Goal: Transaction & Acquisition: Book appointment/travel/reservation

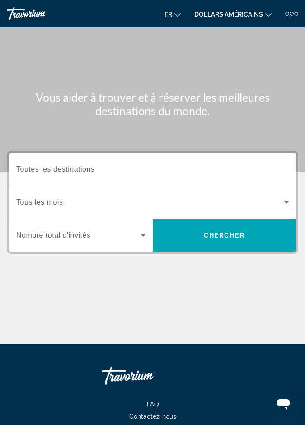
click at [266, 172] on input "Destination Toutes les destinations" at bounding box center [152, 170] width 273 height 11
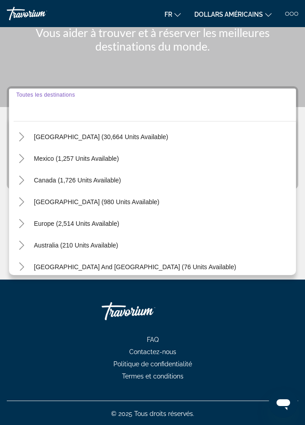
scroll to position [31, 0]
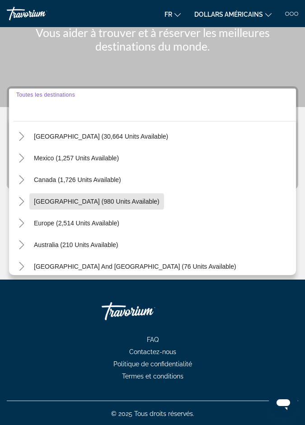
click at [160, 204] on span "[GEOGRAPHIC_DATA] (980 units available)" at bounding box center [97, 201] width 126 height 7
type input "**********"
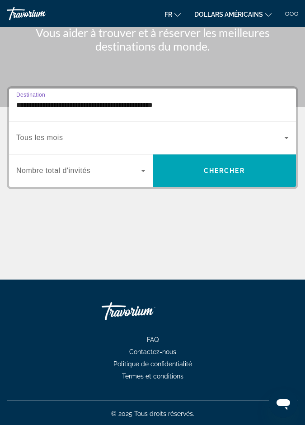
click at [279, 142] on span "Widget de recherche" at bounding box center [150, 137] width 268 height 11
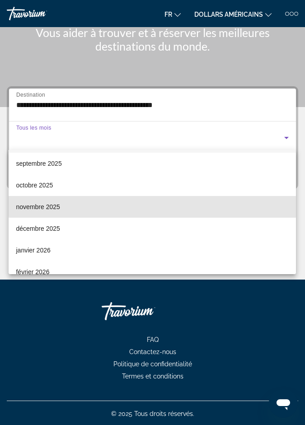
scroll to position [28, 0]
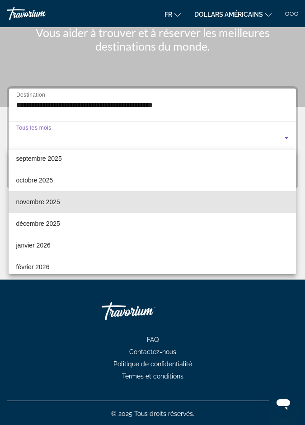
click at [207, 198] on mat-option "novembre 2025" at bounding box center [152, 202] width 287 height 22
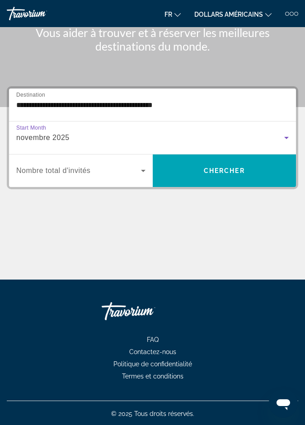
click at [143, 170] on icon "Widget de recherche" at bounding box center [143, 171] width 5 height 2
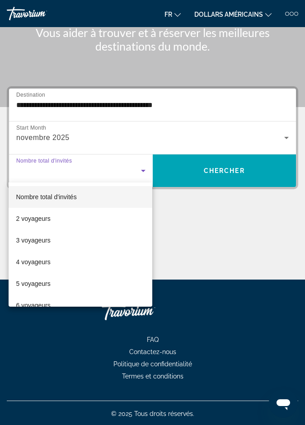
click at [108, 238] on mat-option "3 voyageurs" at bounding box center [81, 241] width 144 height 22
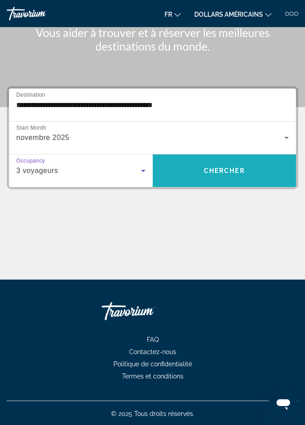
click at [236, 172] on span "Chercher" at bounding box center [224, 170] width 41 height 7
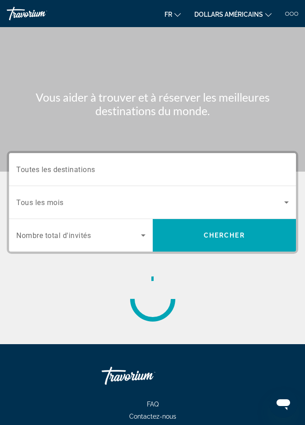
click at [296, 13] on div at bounding box center [296, 14] width 4 height 4
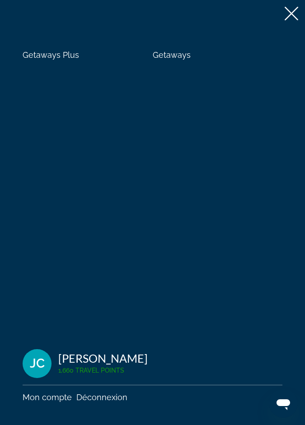
click at [182, 58] on span "Getaways" at bounding box center [172, 54] width 38 height 9
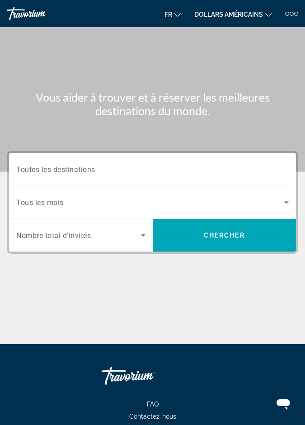
click at [209, 172] on input "Destination Toutes les destinations" at bounding box center [152, 170] width 273 height 11
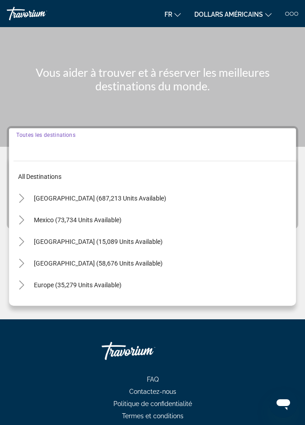
scroll to position [65, 0]
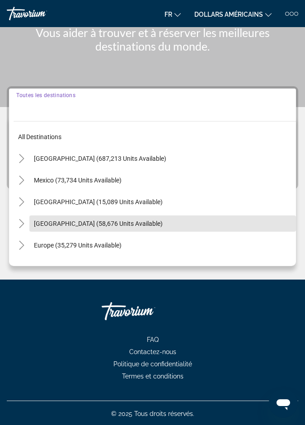
click at [163, 224] on span "Caribbean & Atlantic Islands (58,676 units available)" at bounding box center [98, 223] width 129 height 7
type input "**********"
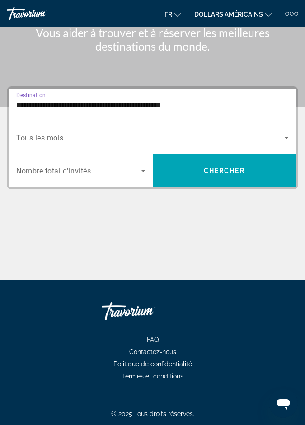
click at [271, 135] on span "Search widget" at bounding box center [150, 137] width 268 height 11
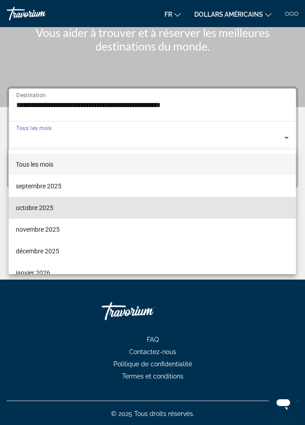
click at [70, 207] on mat-option "octobre 2025" at bounding box center [152, 208] width 287 height 22
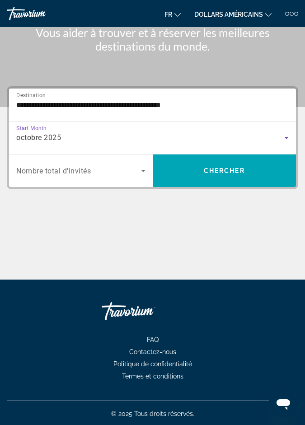
click at [138, 171] on icon "Search widget" at bounding box center [143, 170] width 11 height 11
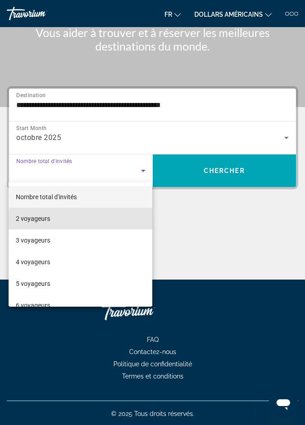
click at [110, 221] on mat-option "2 voyageurs" at bounding box center [81, 219] width 144 height 22
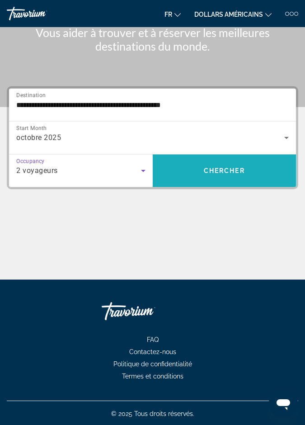
click at [225, 176] on span "Search widget" at bounding box center [225, 171] width 144 height 22
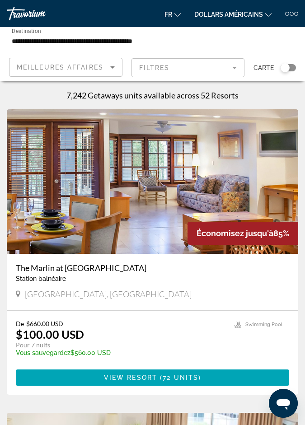
click at [265, 70] on span "Carte" at bounding box center [264, 67] width 20 height 13
click at [290, 65] on div "Search widget" at bounding box center [288, 67] width 15 height 7
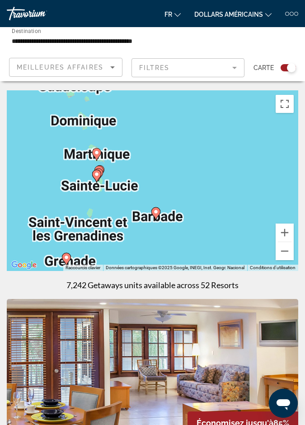
click at [214, 140] on div "Pour activer le glissement avec le clavier, appuyez sur Alt+Entrée. Une fois ce…" at bounding box center [153, 180] width 292 height 181
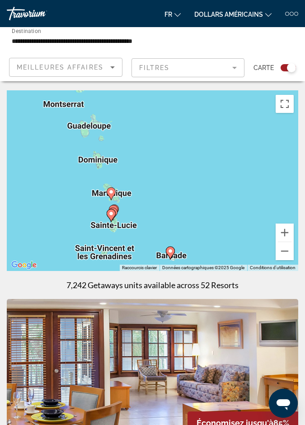
click at [112, 192] on image "Contenu principal" at bounding box center [110, 191] width 5 height 5
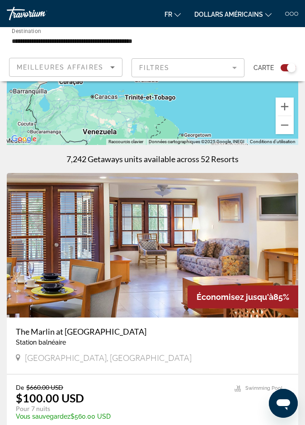
scroll to position [124, 0]
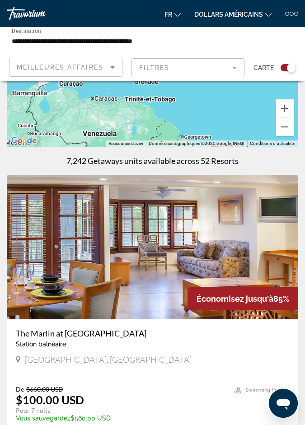
click at [201, 41] on div "**********" at bounding box center [104, 41] width 198 height 26
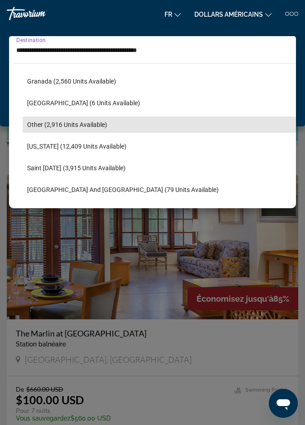
scroll to position [221, 0]
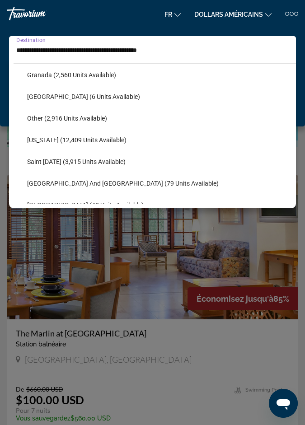
click at [106, 100] on span "Martinique (6 units available)" at bounding box center [83, 96] width 113 height 7
type input "**********"
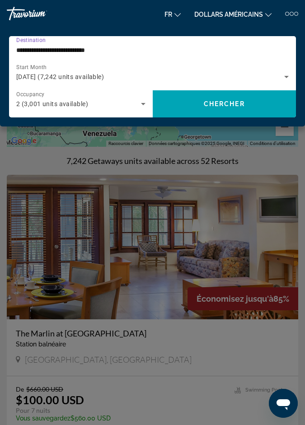
click at [227, 104] on span "Chercher" at bounding box center [224, 103] width 41 height 7
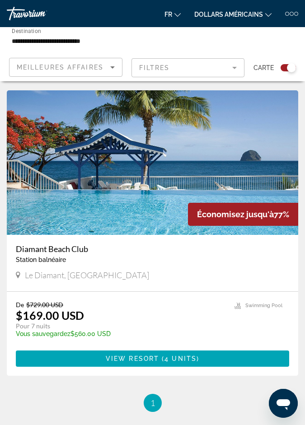
scroll to position [208, 0]
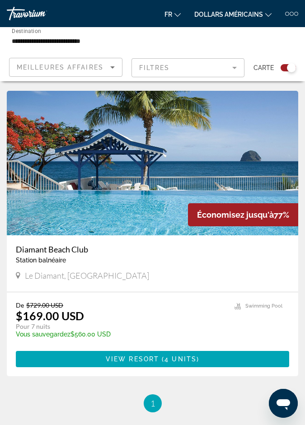
click at [206, 148] on img "Contenu principal" at bounding box center [153, 163] width 292 height 145
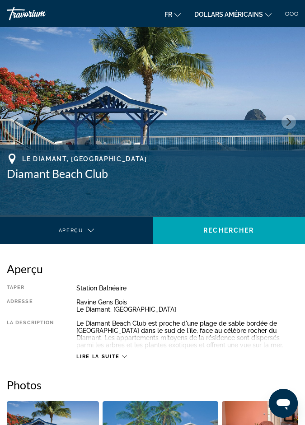
click at [285, 124] on icon "Next image" at bounding box center [289, 122] width 8 height 8
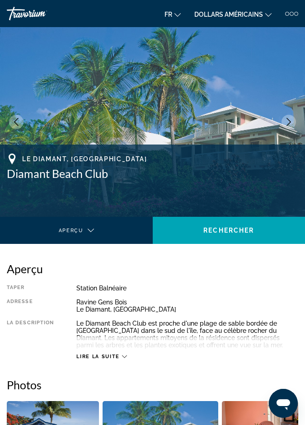
click at [287, 122] on icon "Next image" at bounding box center [289, 122] width 8 height 8
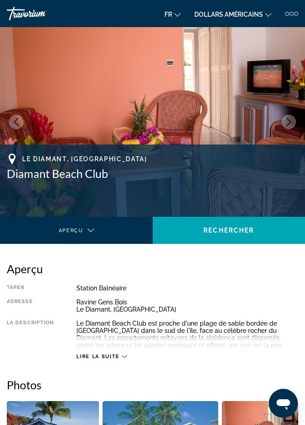
click at [287, 125] on icon "Next image" at bounding box center [289, 122] width 5 height 8
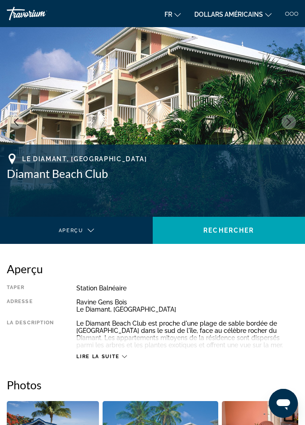
click at [286, 125] on icon "Next image" at bounding box center [289, 122] width 8 height 8
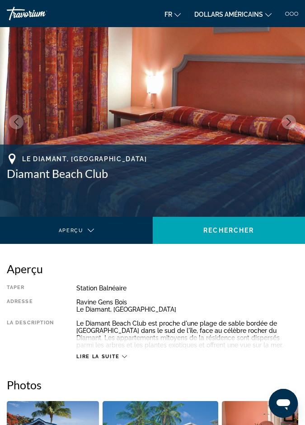
click at [286, 122] on icon "Next image" at bounding box center [289, 122] width 8 height 8
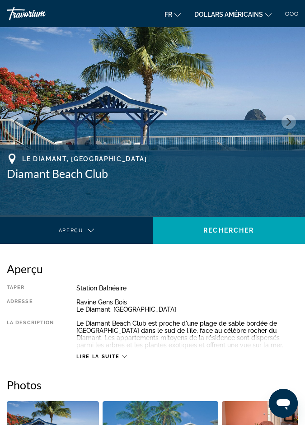
click at [287, 122] on icon "Next image" at bounding box center [289, 122] width 8 height 8
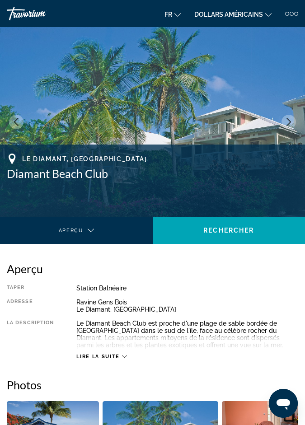
click at [287, 123] on icon "Next image" at bounding box center [289, 122] width 8 height 8
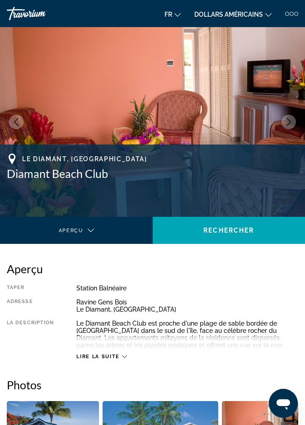
click at [289, 121] on icon "Next image" at bounding box center [289, 122] width 8 height 8
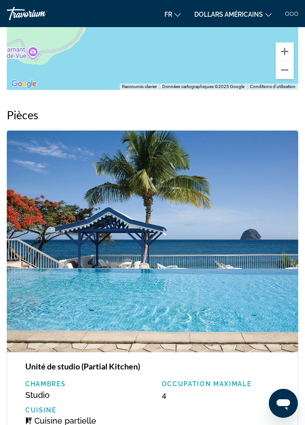
scroll to position [1214, 0]
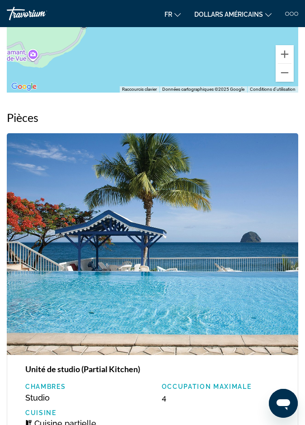
click at [271, 12] on icon "Changer de devise" at bounding box center [268, 15] width 6 height 6
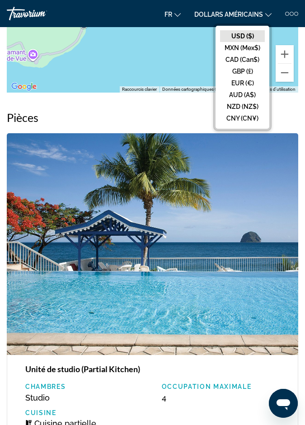
click at [256, 80] on button "EUR (€)" at bounding box center [242, 83] width 45 height 12
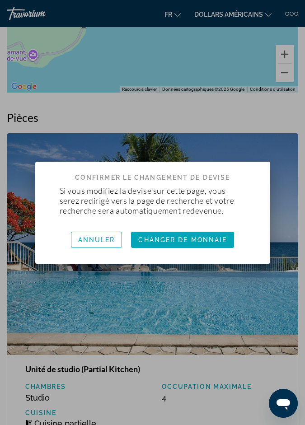
scroll to position [0, 0]
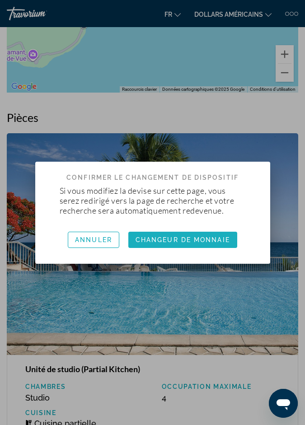
click at [201, 236] on font "Changeur de monnaie" at bounding box center [183, 239] width 94 height 7
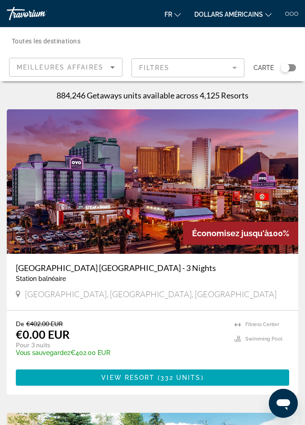
click at [85, 41] on div "Destination Toutes les destinations" at bounding box center [103, 41] width 183 height 26
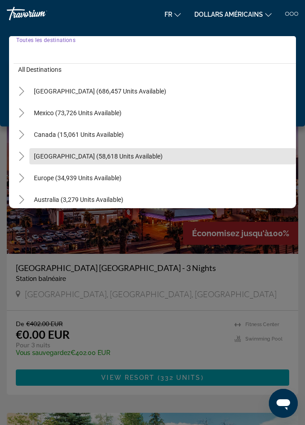
scroll to position [16, 0]
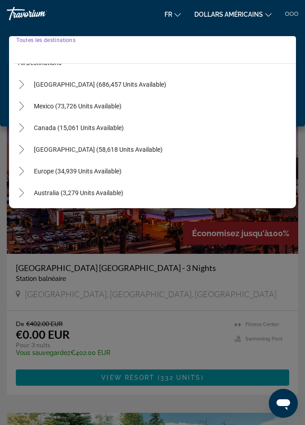
click at [163, 151] on span "Caribbean & Atlantic Islands (58,618 units available)" at bounding box center [98, 149] width 129 height 7
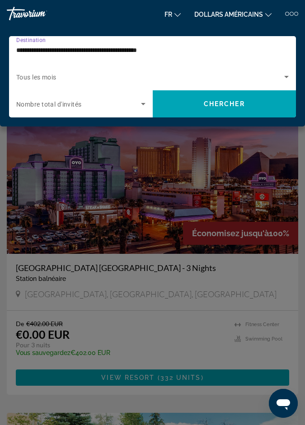
click at [213, 50] on input "**********" at bounding box center [150, 50] width 268 height 11
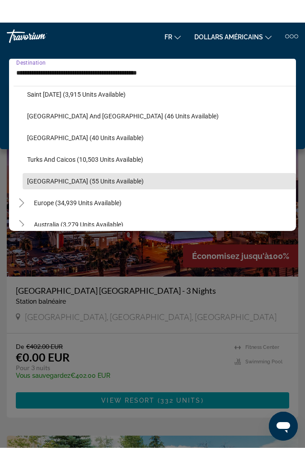
scroll to position [311, 0]
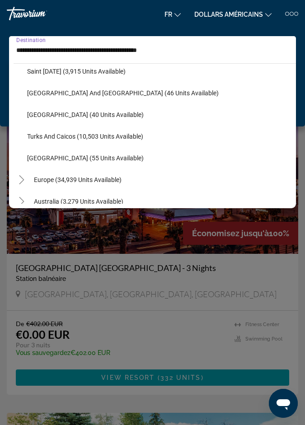
click at [180, 14] on icon "Changer de langue" at bounding box center [177, 15] width 6 height 4
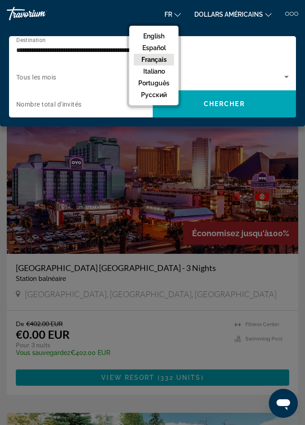
click at [167, 60] on button "Français" at bounding box center [154, 60] width 40 height 12
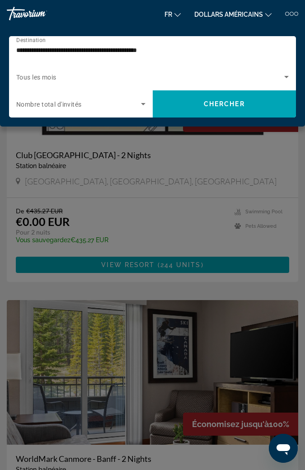
scroll to position [1935, 0]
click at [281, 78] on icon "Search widget" at bounding box center [286, 76] width 11 height 11
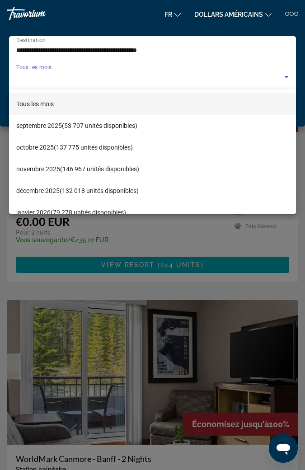
click at [128, 171] on font "(146 967 unités disponibles)" at bounding box center [99, 168] width 79 height 7
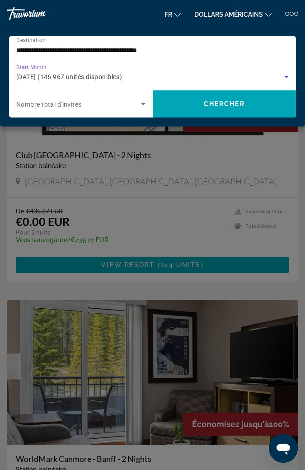
click at [227, 54] on input "**********" at bounding box center [150, 50] width 268 height 11
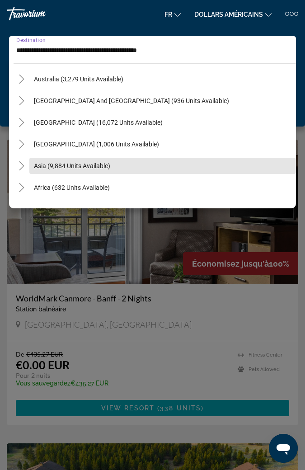
scroll to position [450, 0]
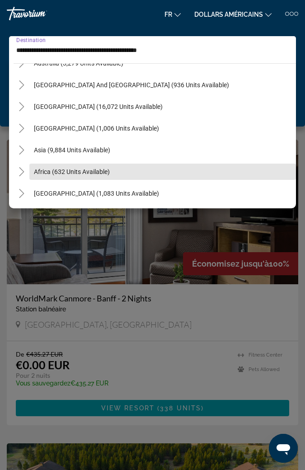
click at [106, 172] on span "Africa (632 units available)" at bounding box center [72, 171] width 76 height 7
type input "**********"
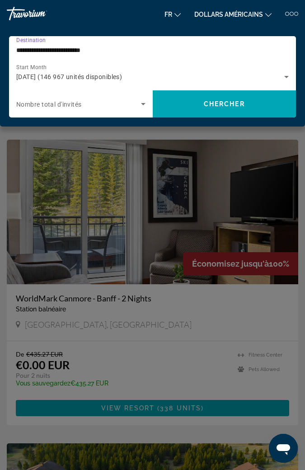
click at [223, 107] on span "Chercher" at bounding box center [224, 103] width 41 height 7
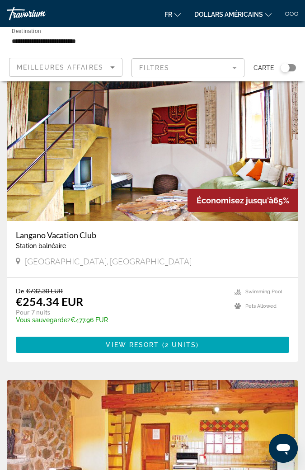
scroll to position [1555, 0]
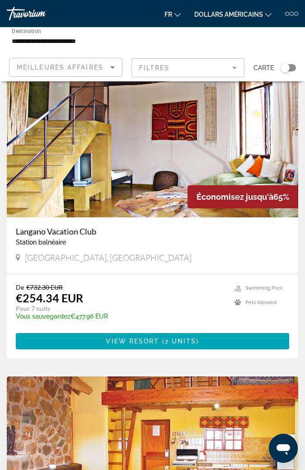
click at [172, 153] on img "Contenu principal" at bounding box center [153, 145] width 292 height 145
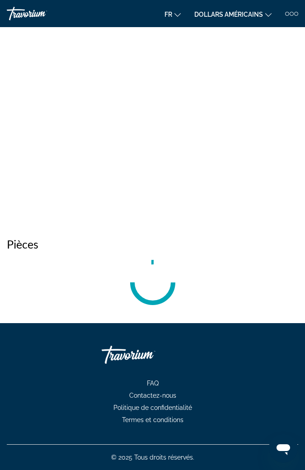
scroll to position [25, 0]
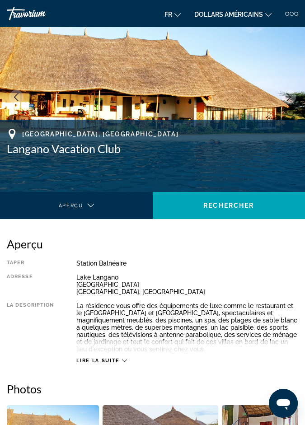
click at [282, 108] on img "Contenu principal" at bounding box center [152, 97] width 305 height 190
click at [289, 101] on button "Next image" at bounding box center [289, 97] width 14 height 14
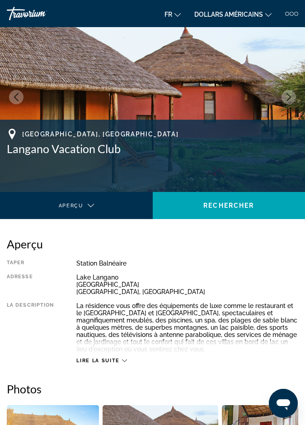
click at [287, 101] on button "Next image" at bounding box center [289, 97] width 14 height 14
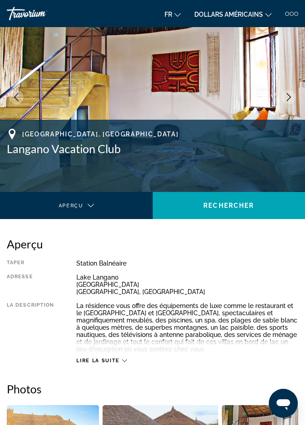
click at [282, 101] on img "Contenu principal" at bounding box center [152, 97] width 305 height 190
click at [285, 100] on icon "Next image" at bounding box center [289, 97] width 8 height 8
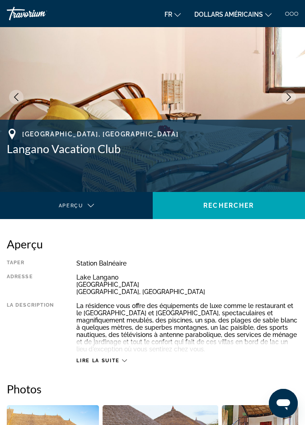
click at [287, 98] on icon "Next image" at bounding box center [289, 97] width 8 height 8
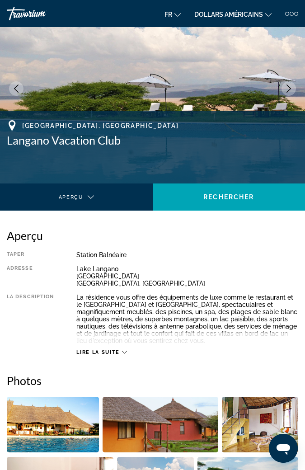
scroll to position [33, 0]
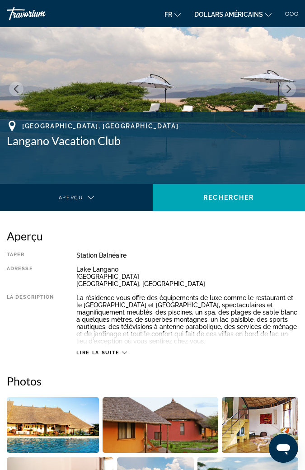
click at [115, 202] on div "Contenu principal" at bounding box center [74, 205] width 134 height 11
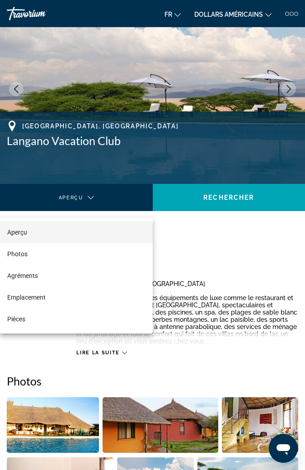
click at [70, 254] on mat-option "Photos" at bounding box center [76, 254] width 153 height 22
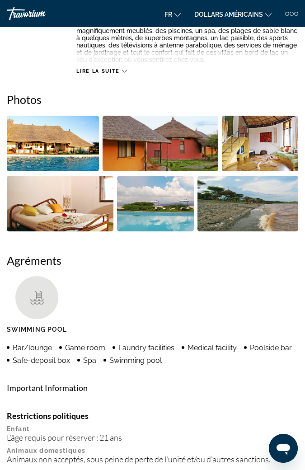
scroll to position [353, 0]
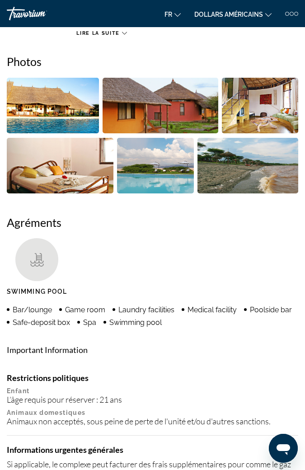
click at [267, 162] on img "Open full-screen image slider" at bounding box center [248, 166] width 101 height 56
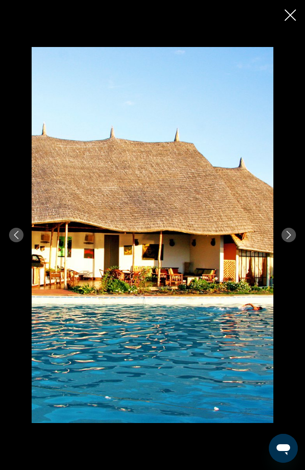
click at [293, 235] on button "Next image" at bounding box center [289, 235] width 14 height 14
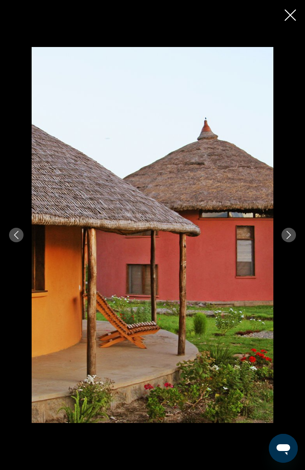
click at [289, 237] on icon "Next image" at bounding box center [289, 235] width 8 height 8
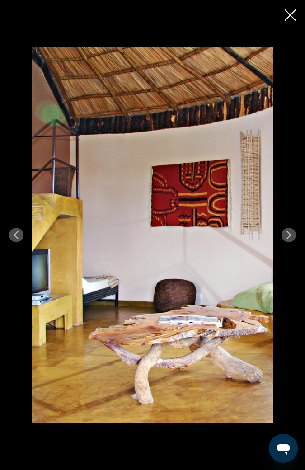
click at [302, 200] on div "prev next" at bounding box center [152, 235] width 305 height 376
click at [288, 235] on icon "Next image" at bounding box center [289, 235] width 8 height 8
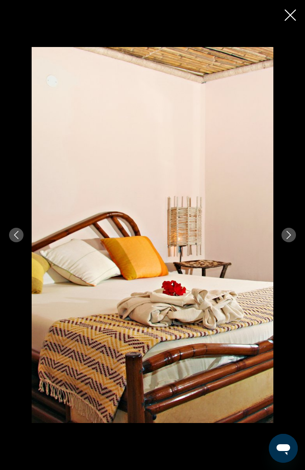
click at [289, 237] on icon "Next image" at bounding box center [289, 235] width 8 height 8
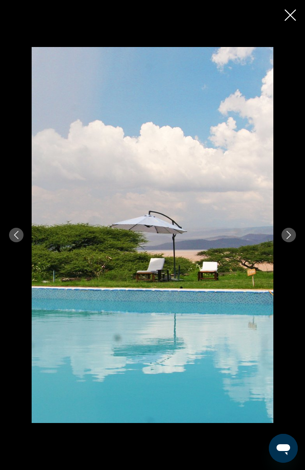
click at [290, 236] on icon "Next image" at bounding box center [289, 235] width 8 height 8
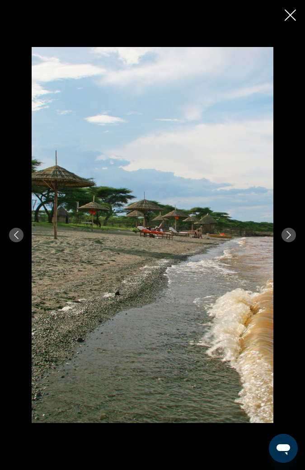
click at [291, 236] on icon "Next image" at bounding box center [289, 235] width 8 height 8
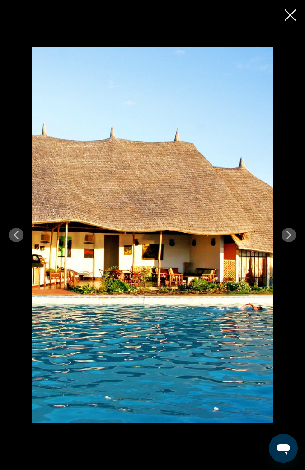
click at [289, 238] on icon "Next image" at bounding box center [289, 235] width 8 height 8
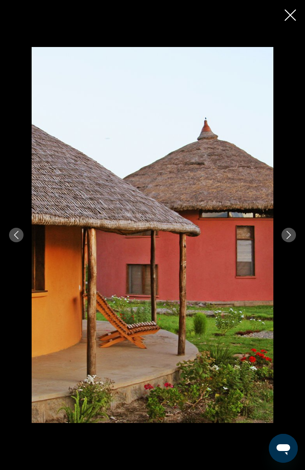
click at [289, 235] on icon "Next image" at bounding box center [289, 235] width 8 height 8
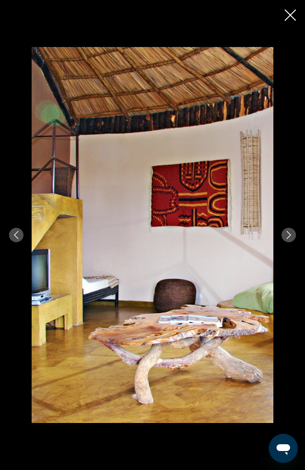
click at [287, 239] on icon "Next image" at bounding box center [289, 235] width 8 height 8
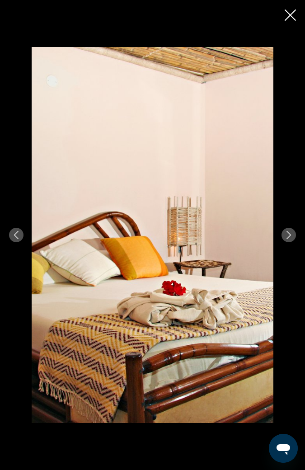
click at [289, 237] on icon "Next image" at bounding box center [289, 235] width 8 height 8
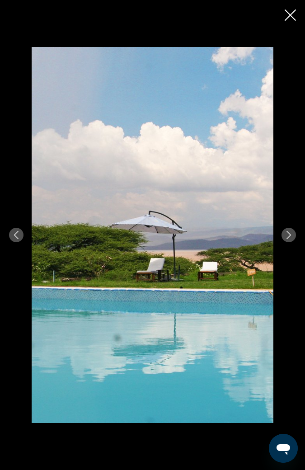
click at [287, 235] on icon "Next image" at bounding box center [289, 235] width 8 height 8
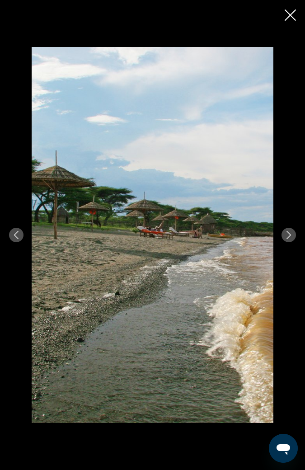
click at [287, 19] on icon "Close slideshow" at bounding box center [290, 14] width 11 height 11
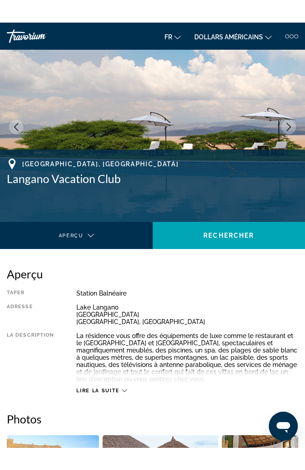
scroll to position [0, 0]
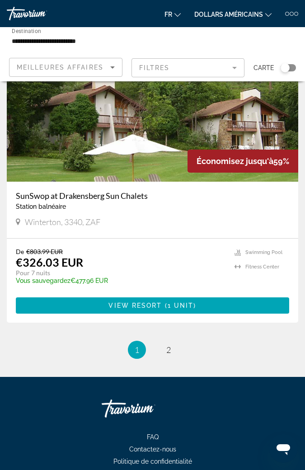
scroll to position [3464, 0]
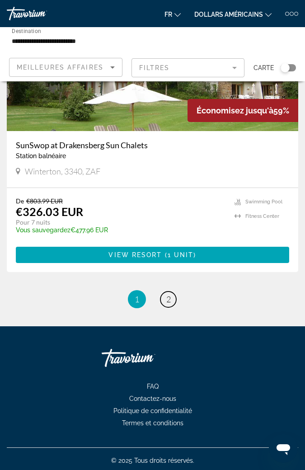
click at [169, 298] on span "2" at bounding box center [168, 299] width 5 height 10
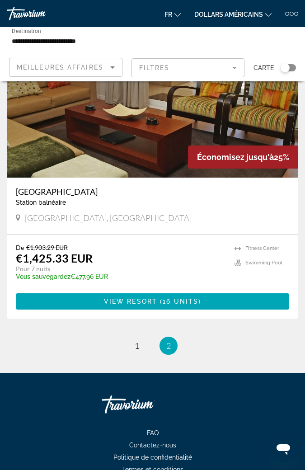
scroll to position [2857, 0]
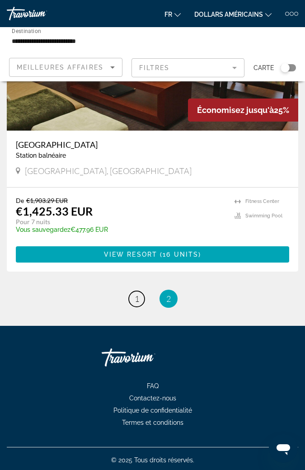
click at [136, 296] on span "1" at bounding box center [137, 299] width 5 height 10
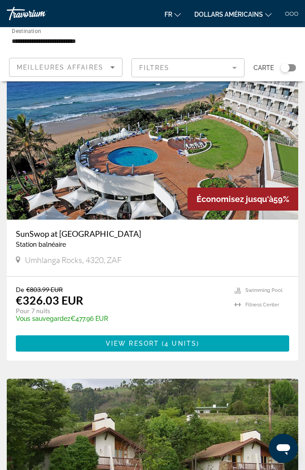
scroll to position [3066, 0]
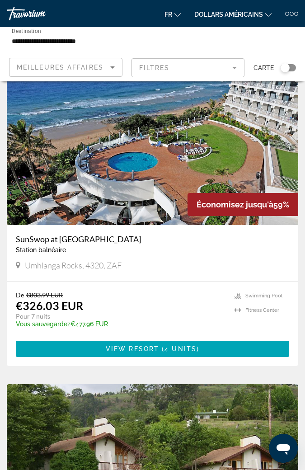
click at [181, 163] on img "Contenu principal" at bounding box center [153, 152] width 292 height 145
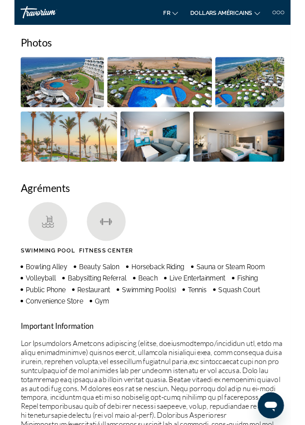
scroll to position [376, 0]
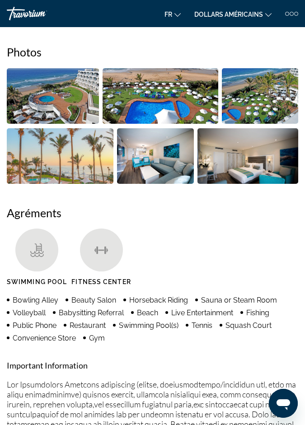
click at [176, 14] on icon "Changer de langue" at bounding box center [177, 15] width 6 height 6
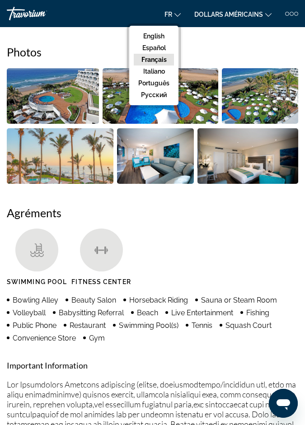
click at [163, 58] on button "Français" at bounding box center [154, 60] width 40 height 12
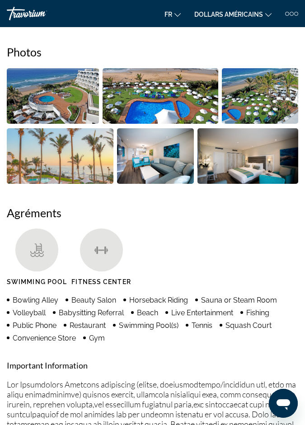
click at [176, 14] on icon "Changer de langue" at bounding box center [177, 15] width 6 height 6
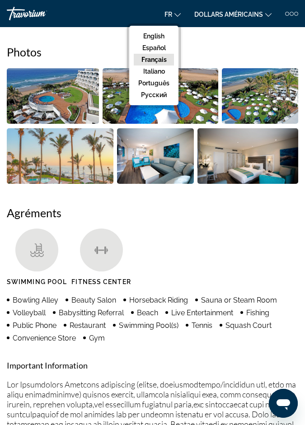
click at [168, 56] on button "Français" at bounding box center [154, 60] width 40 height 12
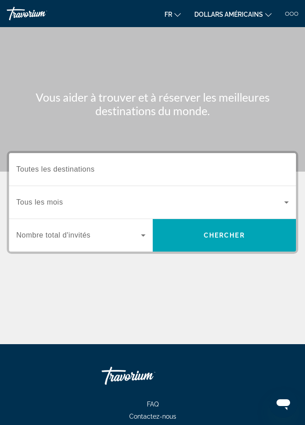
click at [191, 174] on input "Destination Toutes les destinations" at bounding box center [152, 170] width 273 height 11
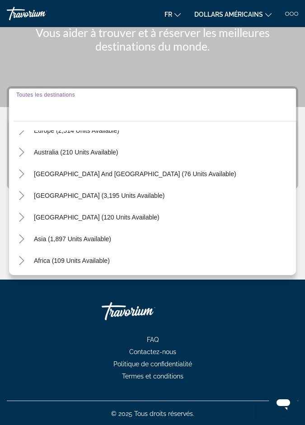
scroll to position [146, 0]
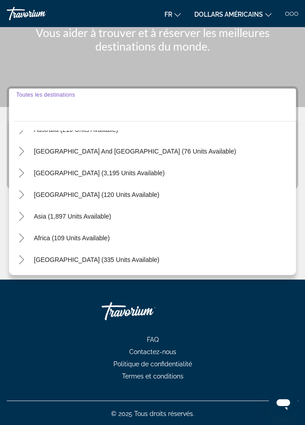
click at [103, 236] on span "Africa (109 units available)" at bounding box center [72, 238] width 76 height 7
type input "**********"
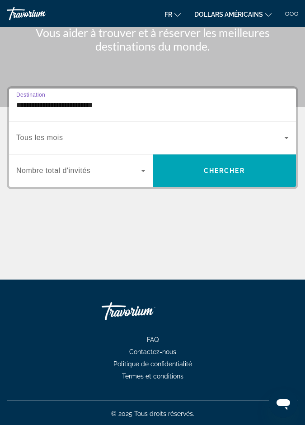
click at [270, 141] on span "Widget de recherche" at bounding box center [150, 137] width 268 height 11
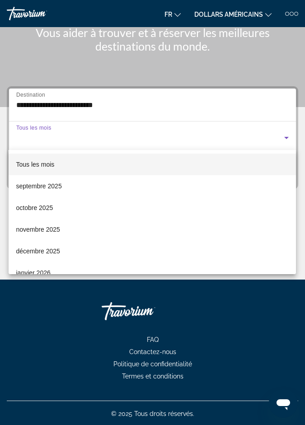
click at [82, 231] on mat-option "novembre 2025" at bounding box center [152, 230] width 287 height 22
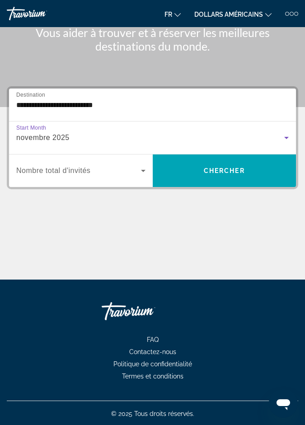
click at [140, 171] on icon "Widget de recherche" at bounding box center [143, 170] width 11 height 11
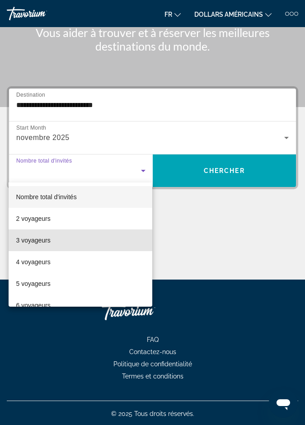
click at [72, 240] on mat-option "3 voyageurs" at bounding box center [81, 241] width 144 height 22
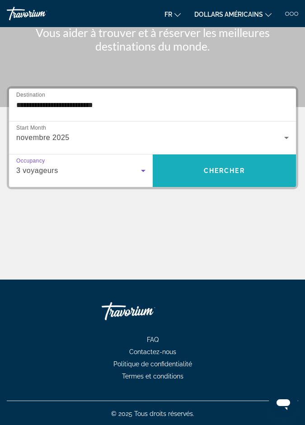
click at [239, 176] on span "Widget de recherche" at bounding box center [225, 171] width 144 height 22
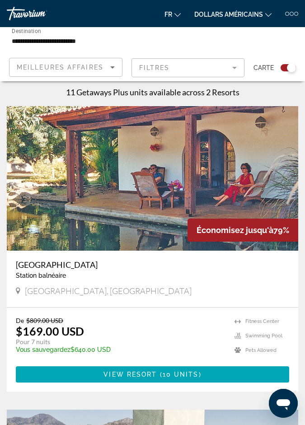
scroll to position [192, 0]
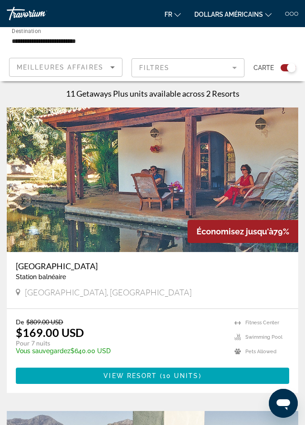
click at [210, 172] on img "Contenu principal" at bounding box center [153, 180] width 292 height 145
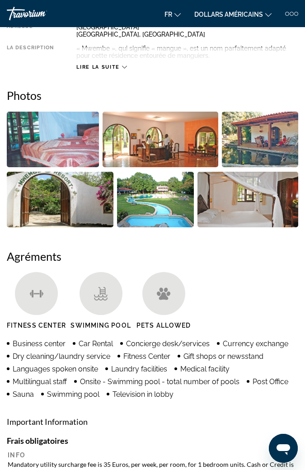
scroll to position [275, 0]
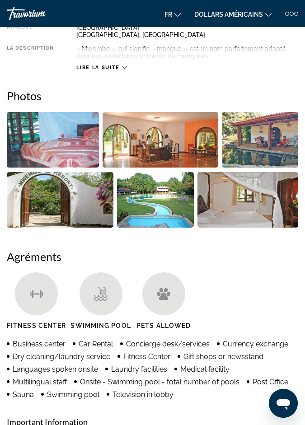
click at [170, 197] on img "Open full-screen image slider" at bounding box center [155, 200] width 77 height 56
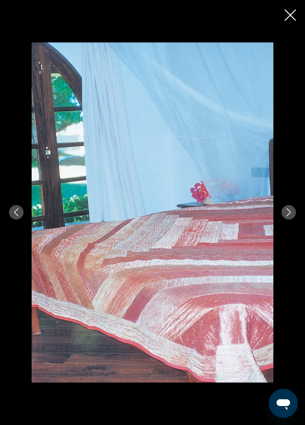
click at [296, 208] on div "prev next" at bounding box center [152, 212] width 305 height 340
click at [289, 212] on icon "Next image" at bounding box center [289, 212] width 5 height 8
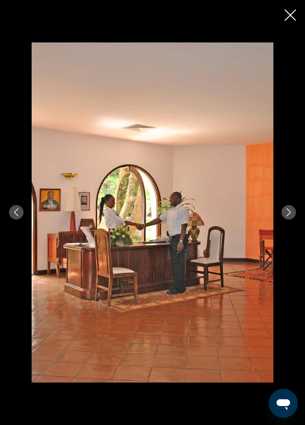
click at [288, 212] on icon "Next image" at bounding box center [289, 212] width 8 height 8
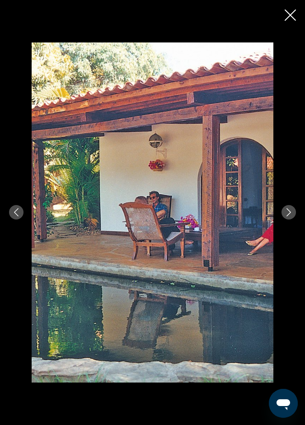
click at [290, 209] on icon "Next image" at bounding box center [289, 212] width 8 height 8
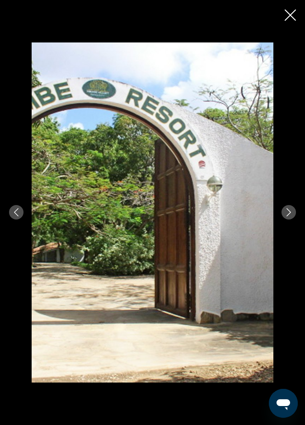
click at [290, 211] on icon "Next image" at bounding box center [289, 212] width 8 height 8
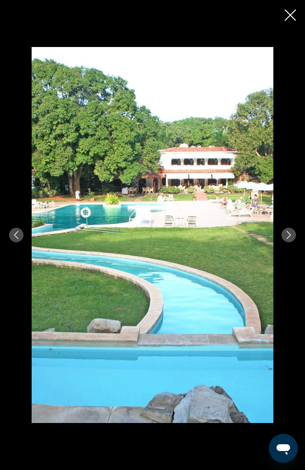
scroll to position [422, 0]
click at [289, 235] on icon "Next image" at bounding box center [289, 235] width 8 height 8
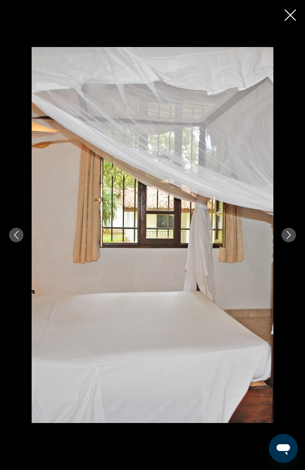
click at [289, 235] on icon "Next image" at bounding box center [289, 235] width 8 height 8
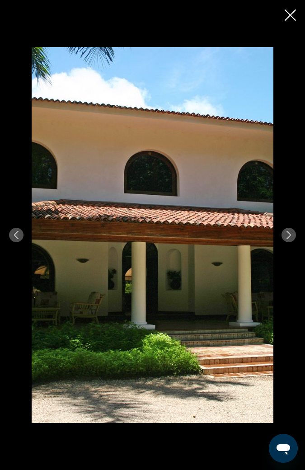
click at [290, 237] on icon "Next image" at bounding box center [289, 235] width 8 height 8
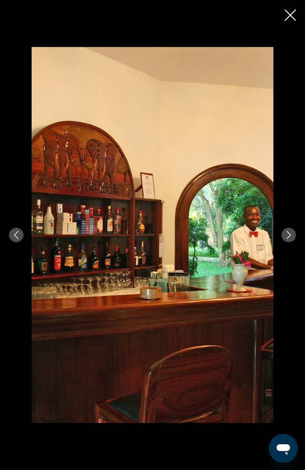
click at [289, 239] on icon "Next image" at bounding box center [289, 235] width 8 height 8
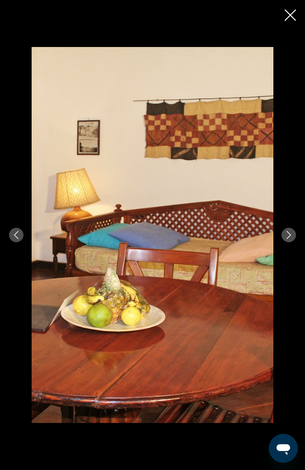
click at [292, 239] on button "Next image" at bounding box center [289, 235] width 14 height 14
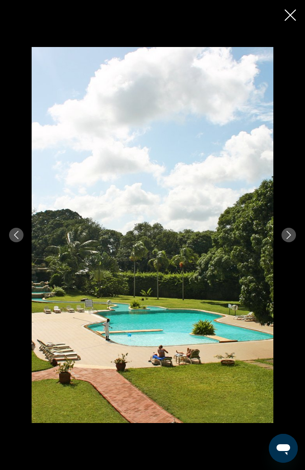
click at [296, 231] on div "prev next" at bounding box center [152, 235] width 305 height 376
click at [295, 235] on button "Next image" at bounding box center [289, 235] width 14 height 14
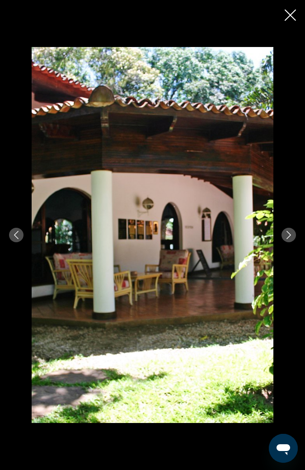
click at [289, 235] on icon "Next image" at bounding box center [289, 235] width 8 height 8
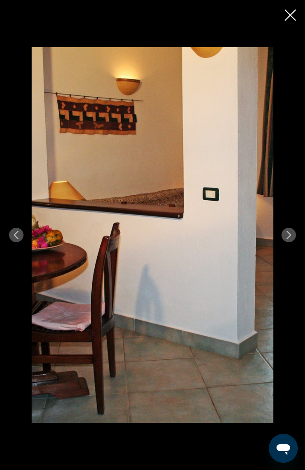
click at [290, 238] on icon "Next image" at bounding box center [289, 235] width 8 height 8
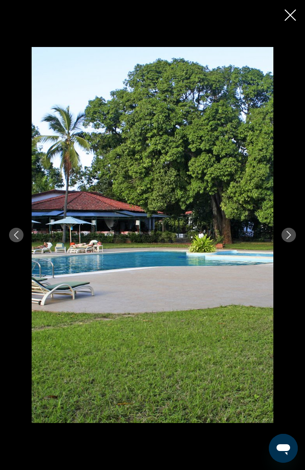
click at [289, 239] on button "Next image" at bounding box center [289, 235] width 14 height 14
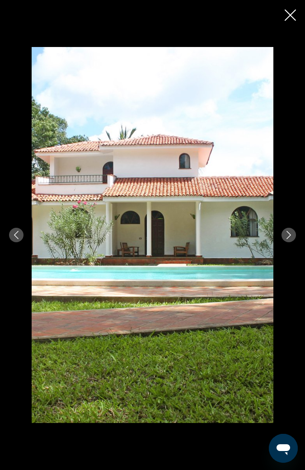
click at [289, 235] on icon "Next image" at bounding box center [289, 235] width 8 height 8
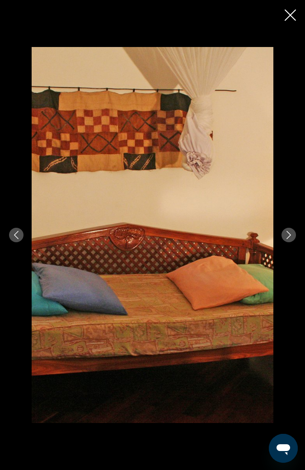
click at [289, 237] on icon "Next image" at bounding box center [289, 235] width 8 height 8
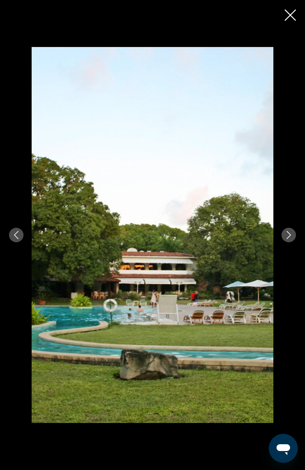
click at [294, 235] on button "Next image" at bounding box center [289, 235] width 14 height 14
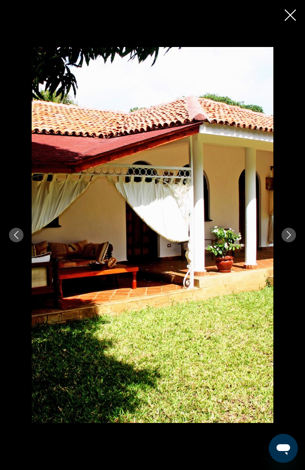
click at [289, 235] on icon "Next image" at bounding box center [289, 235] width 8 height 8
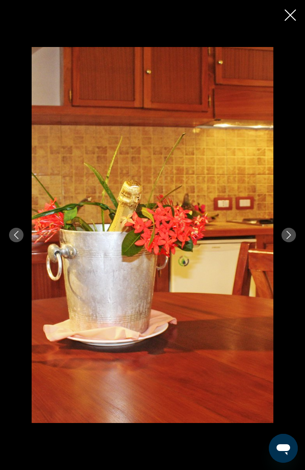
click at [290, 235] on icon "Next image" at bounding box center [289, 235] width 8 height 8
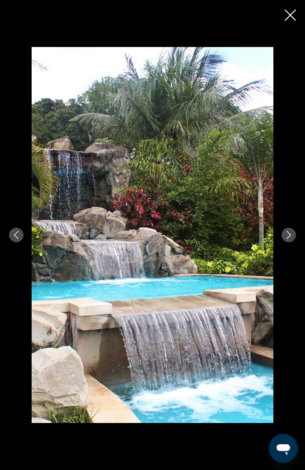
click at [292, 235] on icon "Next image" at bounding box center [289, 235] width 8 height 8
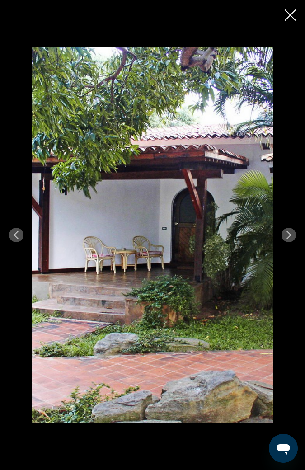
click at [296, 13] on div "prev next" at bounding box center [152, 235] width 305 height 470
click at [294, 13] on icon "Close slideshow" at bounding box center [290, 14] width 11 height 11
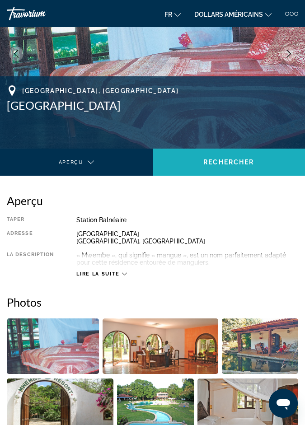
scroll to position [0, 0]
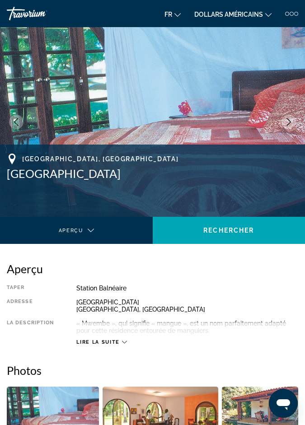
click at [288, 13] on div at bounding box center [287, 14] width 4 height 4
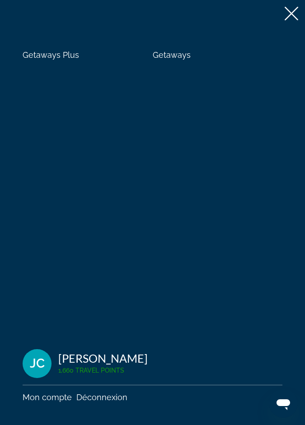
click at [295, 15] on icon at bounding box center [292, 14] width 14 height 14
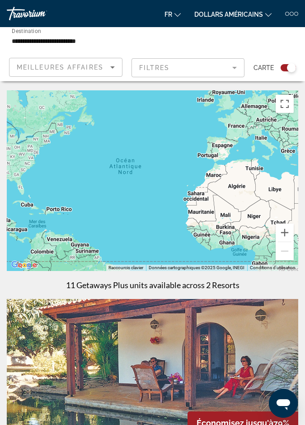
click at [84, 43] on input "**********" at bounding box center [103, 41] width 183 height 11
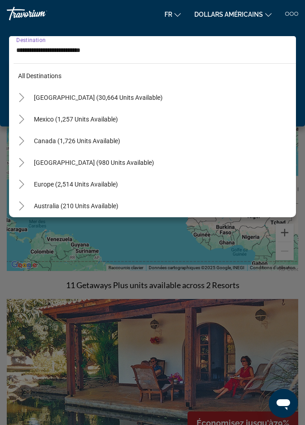
scroll to position [11, 0]
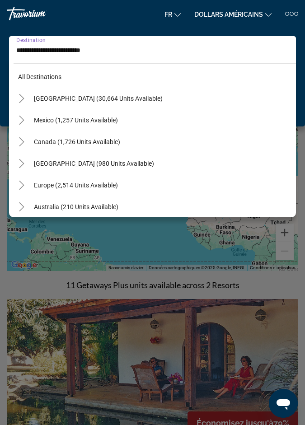
click at [240, 52] on input "**********" at bounding box center [150, 50] width 268 height 11
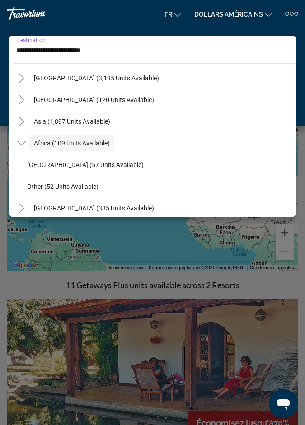
click at [243, 52] on input "**********" at bounding box center [150, 50] width 268 height 11
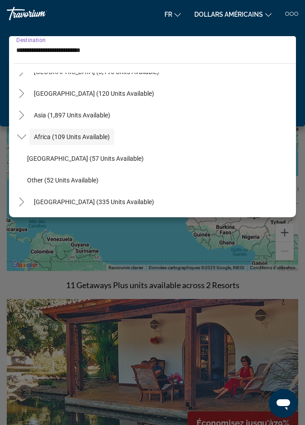
click at [107, 119] on span "Search widget" at bounding box center [71, 115] width 85 height 22
type input "**********"
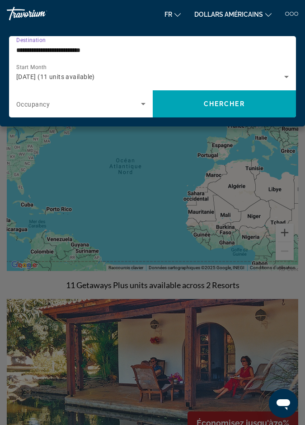
click at [212, 102] on span "Chercher" at bounding box center [224, 103] width 41 height 7
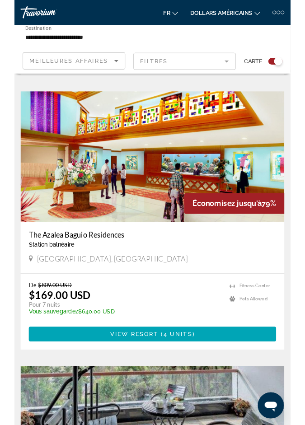
scroll to position [2019, 0]
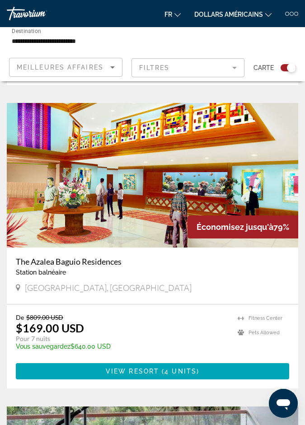
click at [247, 185] on img "Contenu principal" at bounding box center [153, 175] width 292 height 145
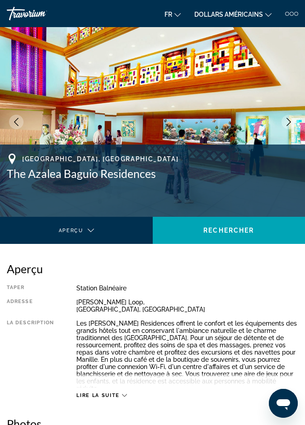
click at [296, 115] on img "Contenu principal" at bounding box center [152, 122] width 305 height 190
click at [291, 121] on icon "Next image" at bounding box center [289, 122] width 8 height 8
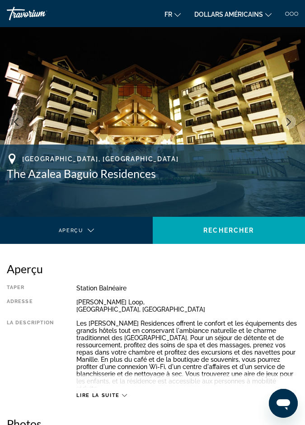
click at [289, 118] on icon "Next image" at bounding box center [289, 122] width 8 height 8
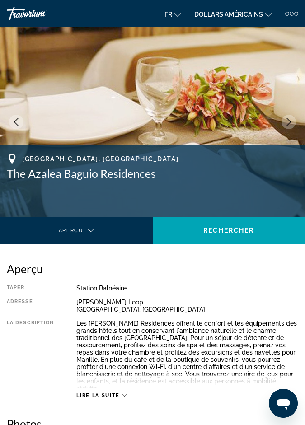
click at [292, 125] on icon "Next image" at bounding box center [289, 122] width 8 height 8
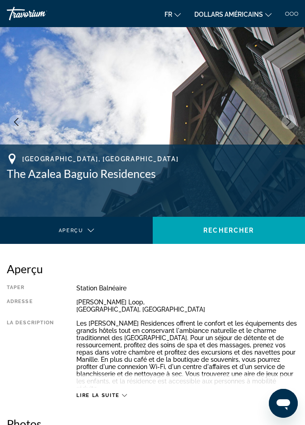
click at [295, 119] on button "Next image" at bounding box center [289, 122] width 14 height 14
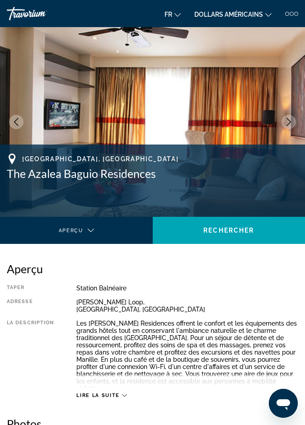
click at [289, 122] on icon "Next image" at bounding box center [289, 122] width 5 height 8
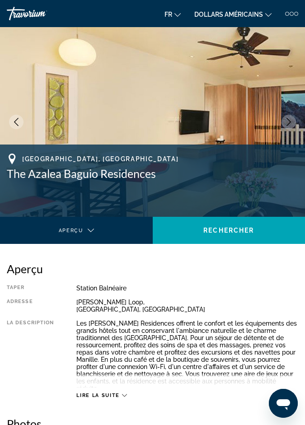
click at [292, 121] on icon "Next image" at bounding box center [289, 122] width 8 height 8
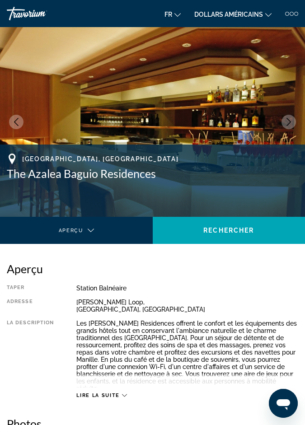
click at [290, 117] on button "Next image" at bounding box center [289, 122] width 14 height 14
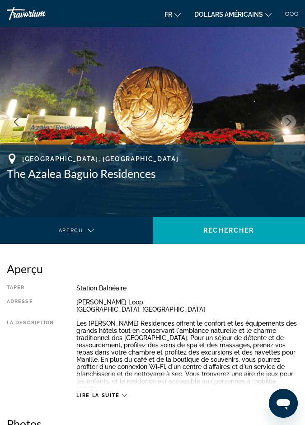
click at [287, 120] on icon "Next image" at bounding box center [289, 122] width 8 height 8
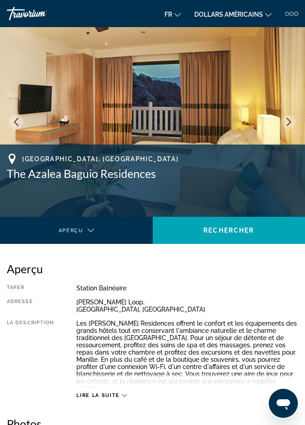
click at [289, 119] on icon "Next image" at bounding box center [289, 122] width 8 height 8
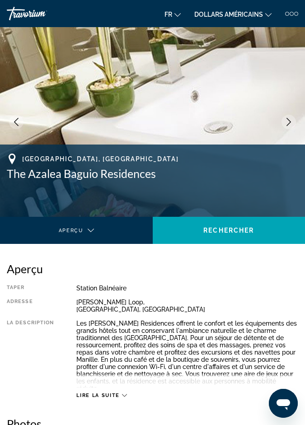
click at [292, 118] on icon "Next image" at bounding box center [289, 122] width 8 height 8
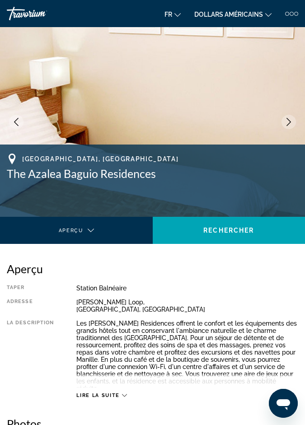
click at [288, 124] on icon "Next image" at bounding box center [289, 122] width 5 height 8
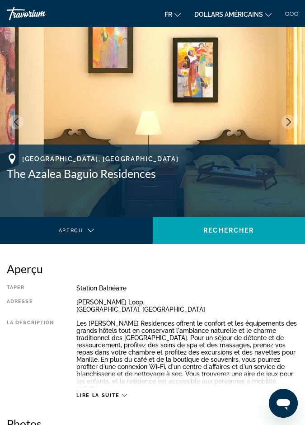
click at [289, 124] on icon "Next image" at bounding box center [289, 122] width 8 height 8
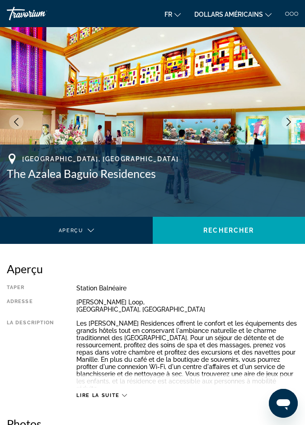
click at [291, 119] on icon "Next image" at bounding box center [289, 122] width 8 height 8
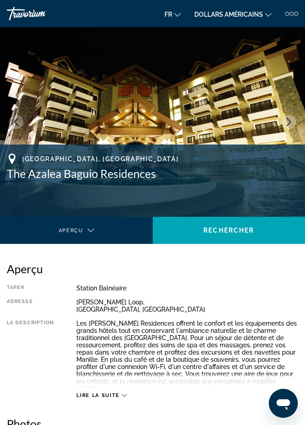
click at [290, 116] on button "Next image" at bounding box center [289, 122] width 14 height 14
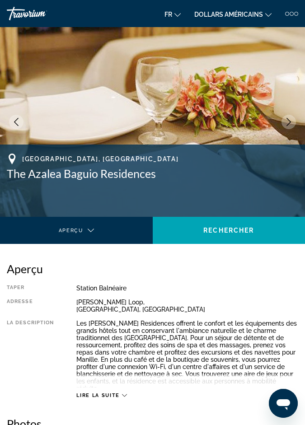
click at [287, 119] on icon "Next image" at bounding box center [289, 122] width 5 height 8
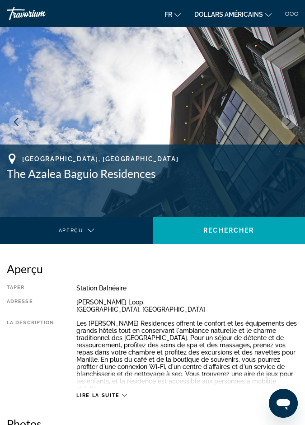
click at [286, 118] on icon "Next image" at bounding box center [289, 122] width 8 height 8
